Goal: Task Accomplishment & Management: Use online tool/utility

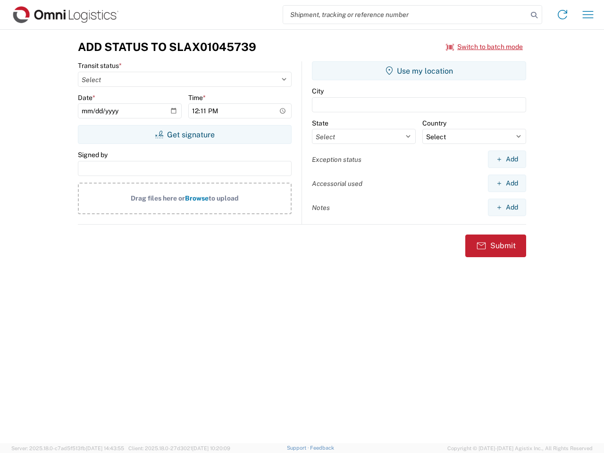
click at [405, 15] on input "search" at bounding box center [405, 15] width 244 height 18
click at [534, 15] on icon at bounding box center [533, 14] width 13 height 13
click at [562, 15] on icon at bounding box center [562, 14] width 15 height 15
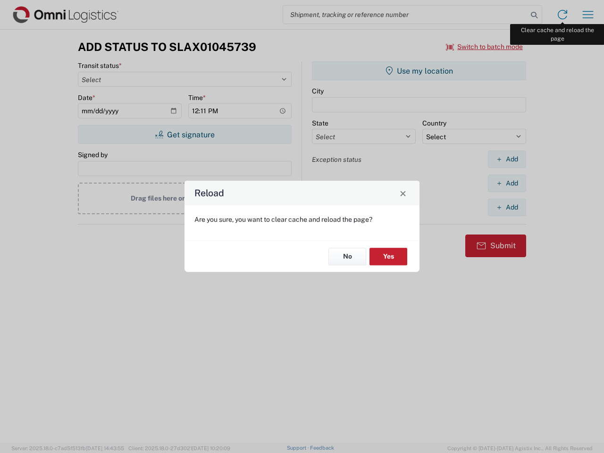
click at [588, 15] on div "Reload Are you sure, you want to clear cache and reload the page? No Yes" at bounding box center [302, 226] width 604 height 453
click at [484, 47] on div "Reload Are you sure, you want to clear cache and reload the page? No Yes" at bounding box center [302, 226] width 604 height 453
click at [184, 134] on div "Reload Are you sure, you want to clear cache and reload the page? No Yes" at bounding box center [302, 226] width 604 height 453
click at [419, 71] on div "Reload Are you sure, you want to clear cache and reload the page? No Yes" at bounding box center [302, 226] width 604 height 453
click at [507, 159] on div "Reload Are you sure, you want to clear cache and reload the page? No Yes" at bounding box center [302, 226] width 604 height 453
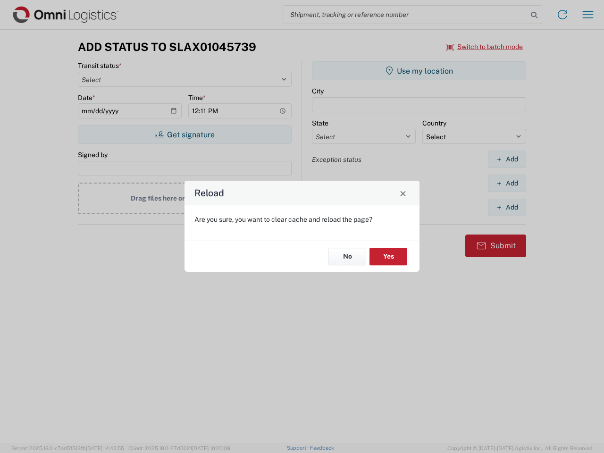
click at [507, 183] on div "Reload Are you sure, you want to clear cache and reload the page? No Yes" at bounding box center [302, 226] width 604 height 453
click at [507, 207] on div "Reload Are you sure, you want to clear cache and reload the page? No Yes" at bounding box center [302, 226] width 604 height 453
